Goal: Transaction & Acquisition: Purchase product/service

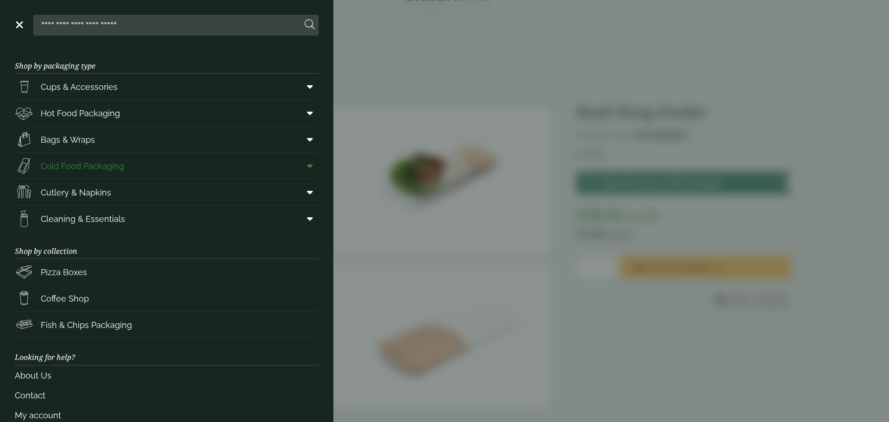
click at [92, 162] on span "Cold Food Packaging" at bounding box center [82, 166] width 83 height 12
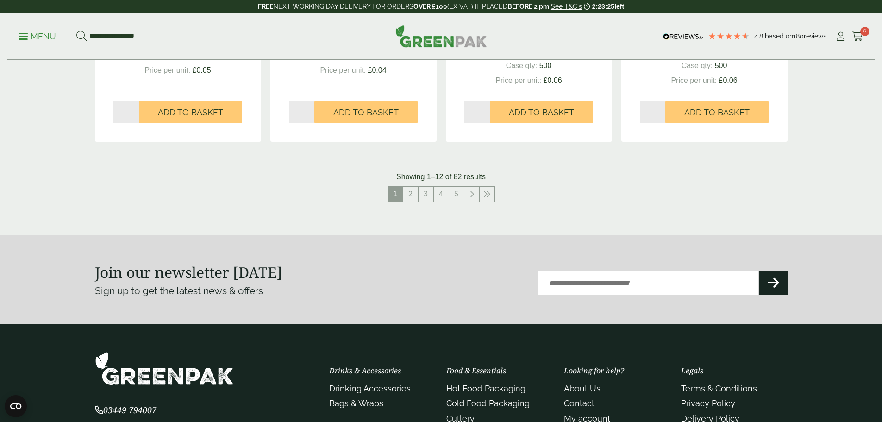
scroll to position [1019, 0]
click at [406, 192] on link "2" at bounding box center [410, 193] width 15 height 15
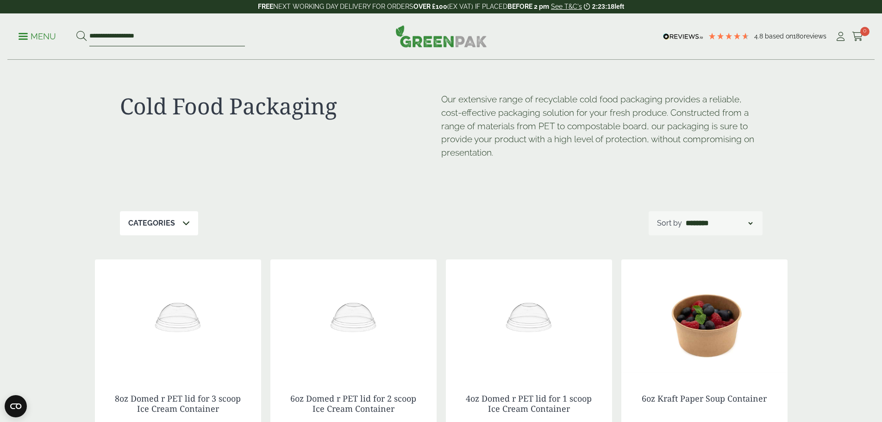
click at [176, 40] on input "**********" at bounding box center [167, 36] width 156 height 19
drag, startPoint x: 176, startPoint y: 40, endPoint x: 86, endPoint y: 38, distance: 89.8
click at [86, 38] on form "**********" at bounding box center [160, 36] width 169 height 19
type input "****"
click at [76, 31] on button at bounding box center [81, 37] width 10 height 12
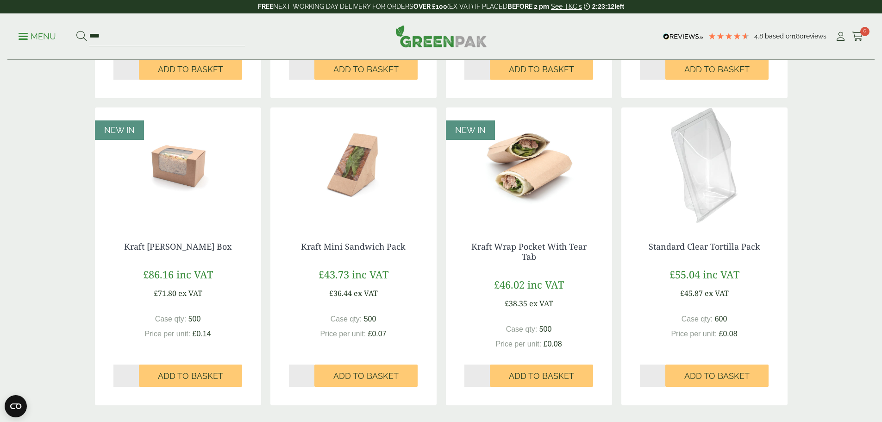
scroll to position [741, 0]
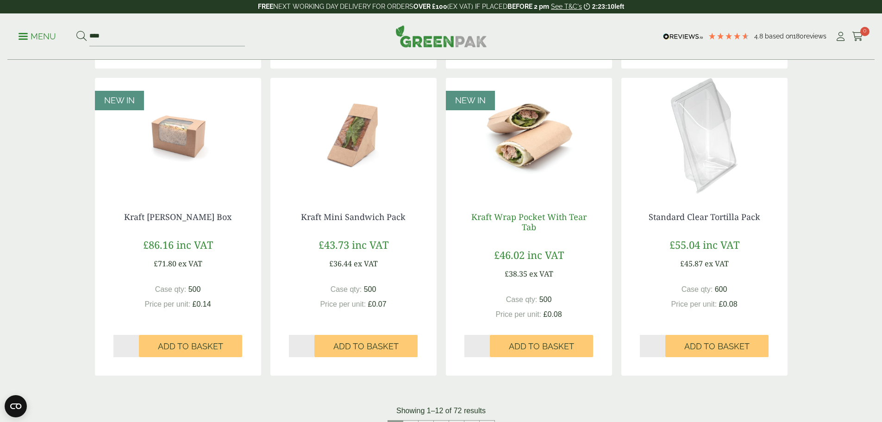
click at [553, 216] on link "Kraft Wrap Pocket With Tear Tab" at bounding box center [528, 221] width 115 height 21
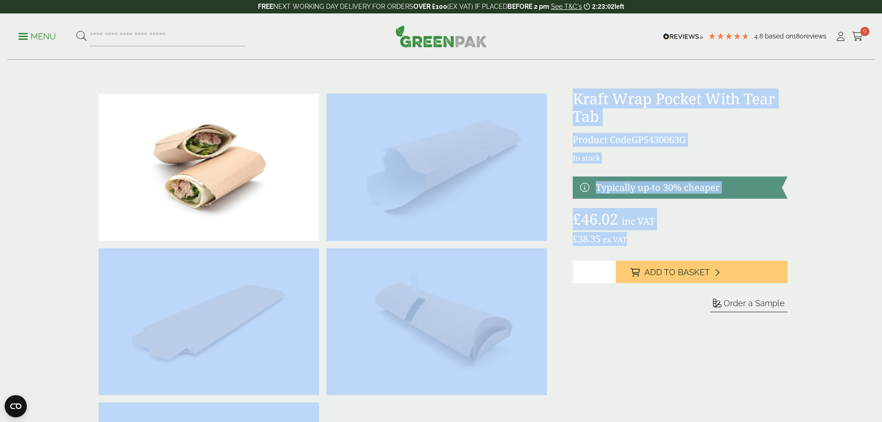
drag, startPoint x: 644, startPoint y: 234, endPoint x: 561, endPoint y: 241, distance: 83.7
click at [561, 241] on div at bounding box center [441, 321] width 704 height 463
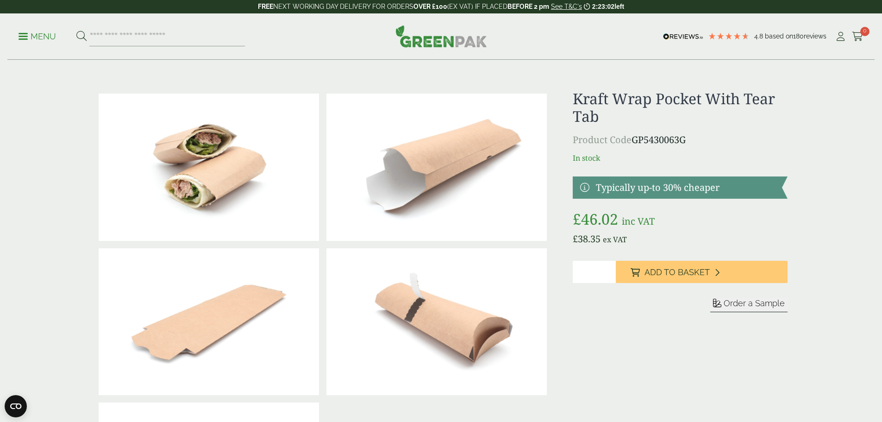
click at [659, 360] on div "Kraft Wrap Pocket With Tear Tab Product Code GP5430063G In stock Typically up-t…" at bounding box center [680, 321] width 214 height 463
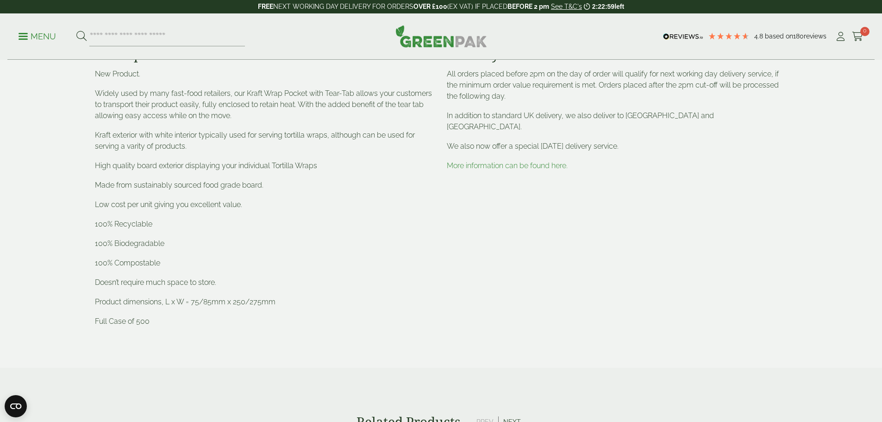
scroll to position [648, 0]
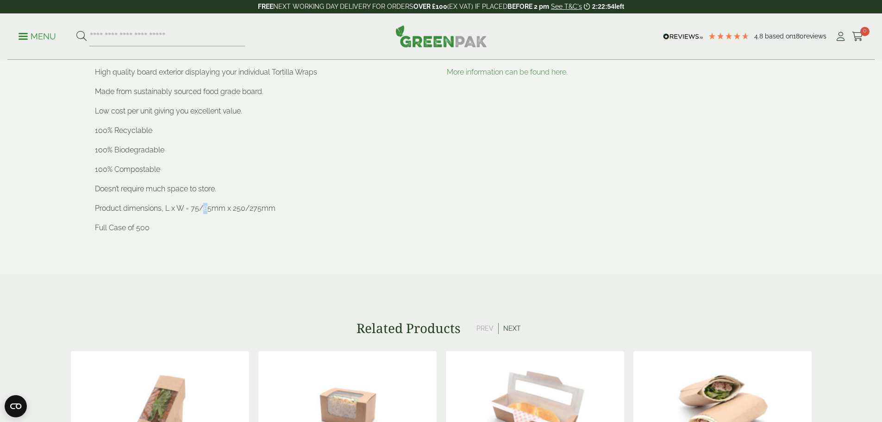
click at [206, 206] on span "Product dimensions, L x W = 75/85mm x 250/275mm" at bounding box center [185, 208] width 181 height 9
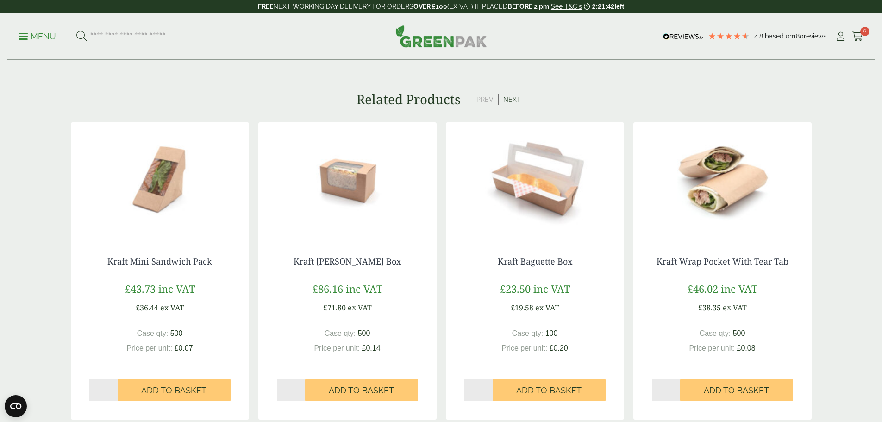
scroll to position [833, 0]
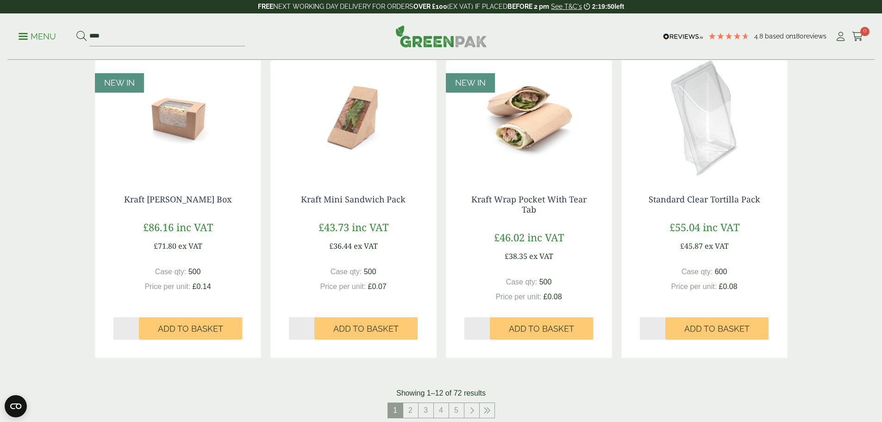
scroll to position [787, 0]
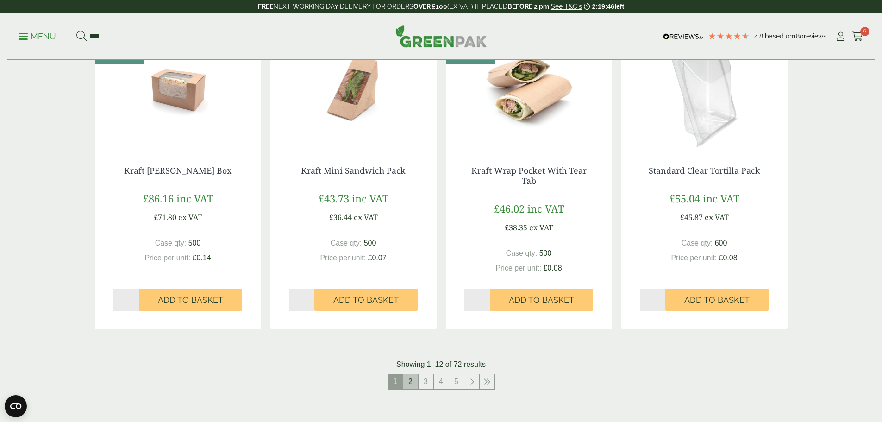
click at [406, 383] on link "2" at bounding box center [410, 381] width 15 height 15
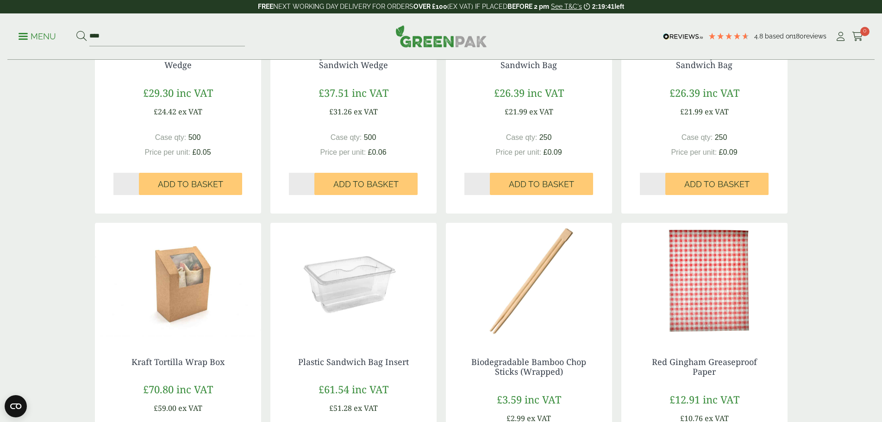
scroll to position [324, 0]
